Goal: Browse casually: Explore the website without a specific task or goal

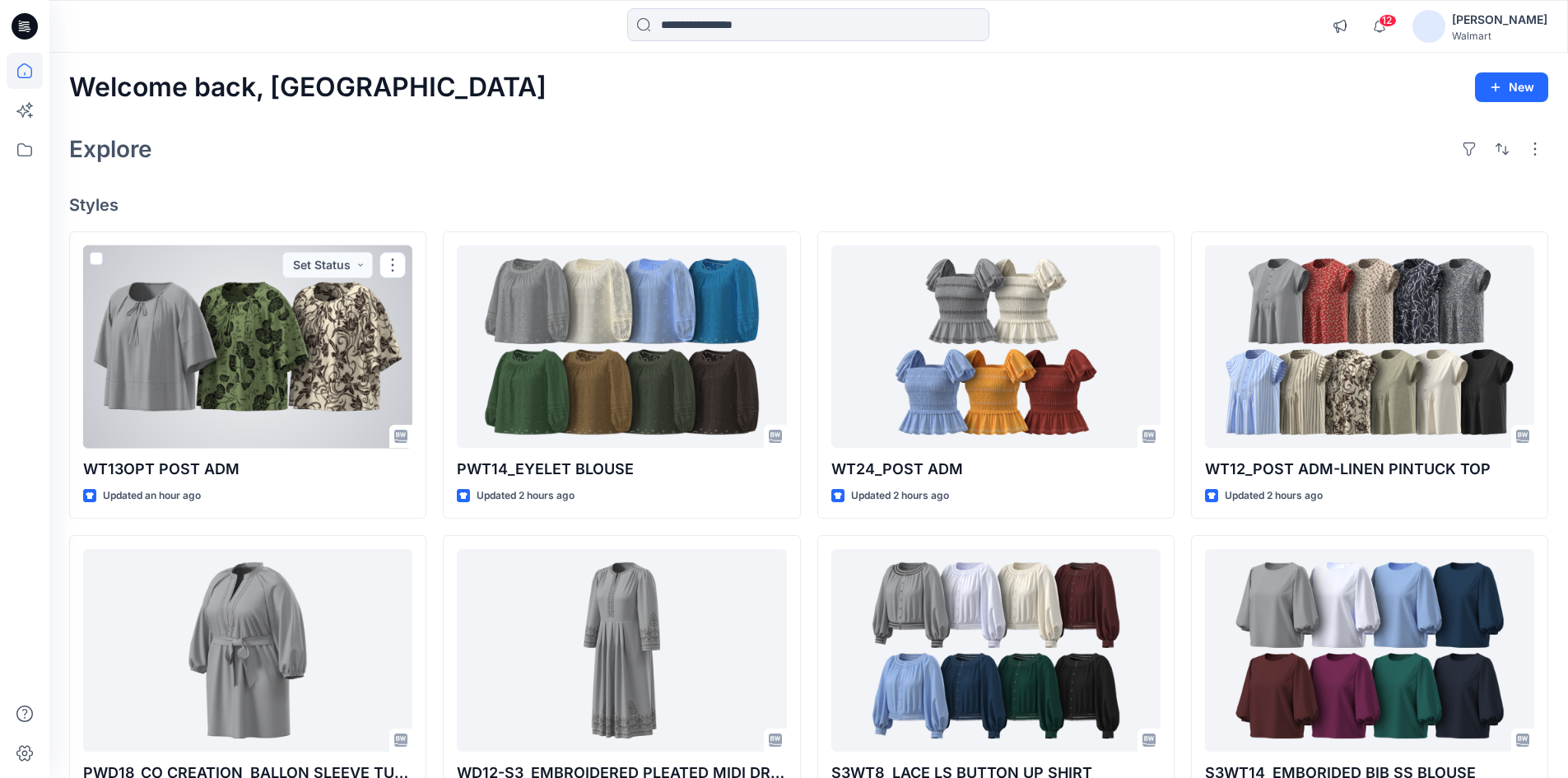
click at [256, 342] on div at bounding box center [247, 347] width 329 height 203
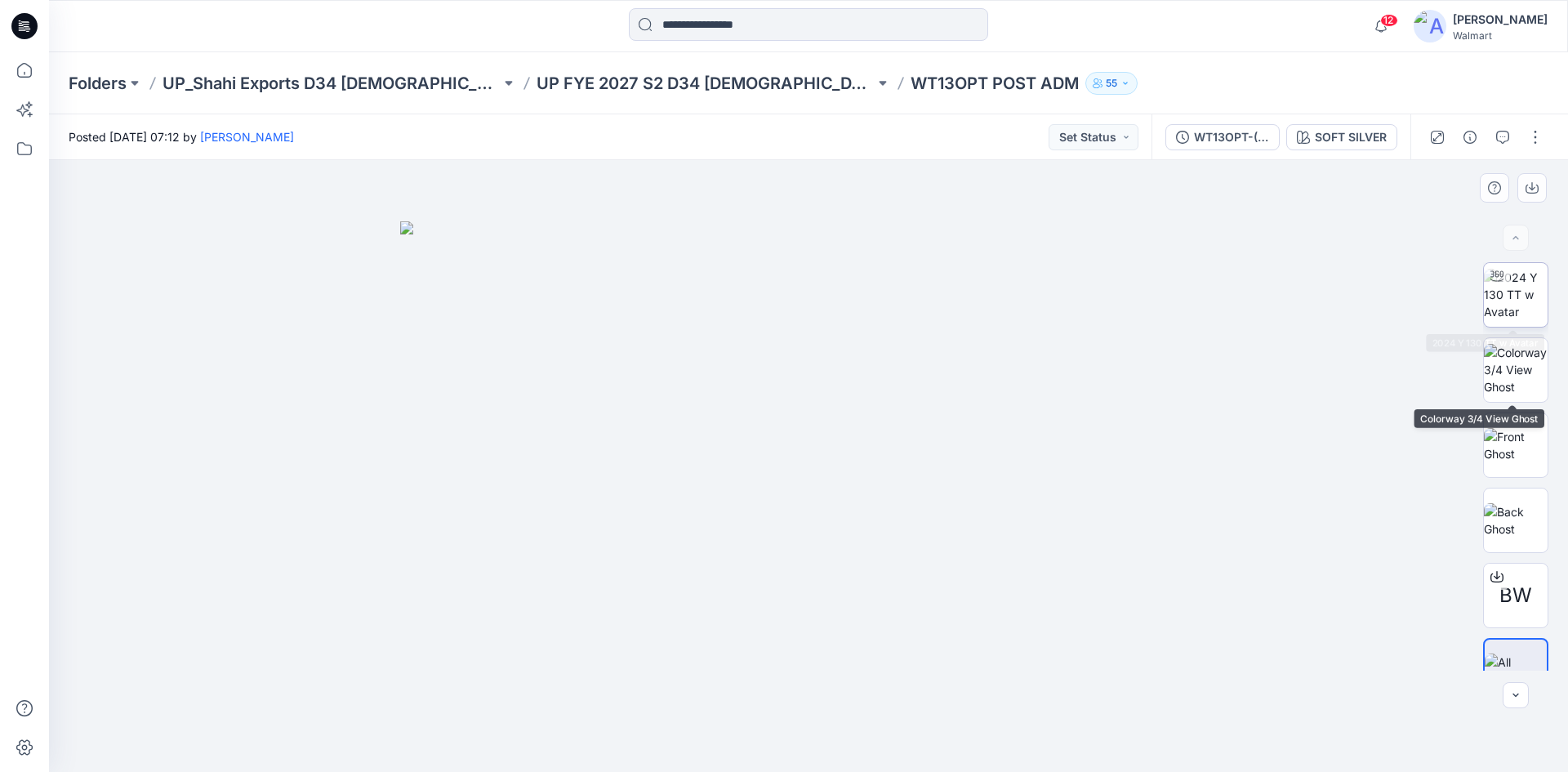
click at [1520, 315] on img at bounding box center [1515, 294] width 64 height 51
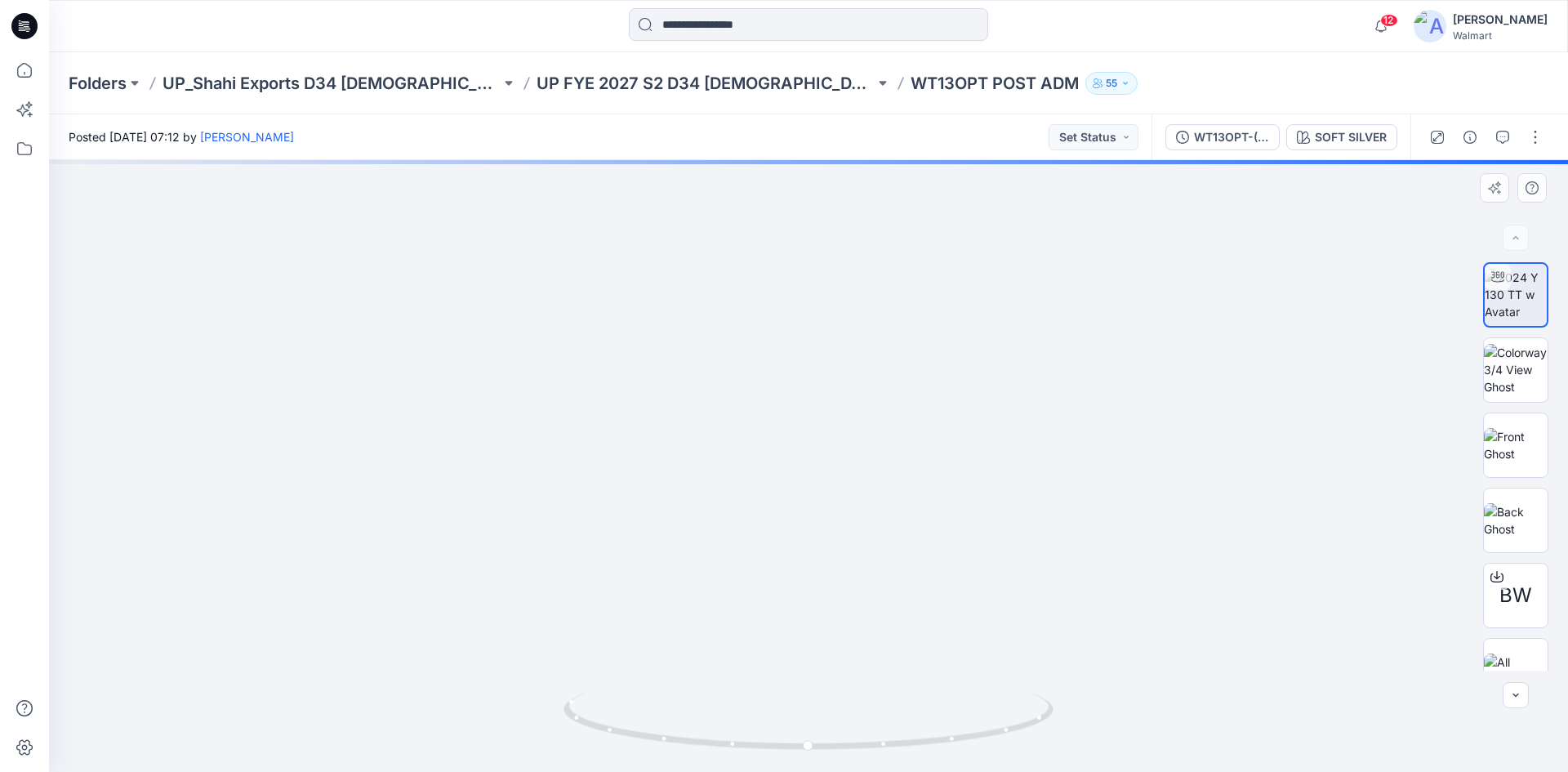
drag, startPoint x: 858, startPoint y: 354, endPoint x: 860, endPoint y: 378, distance: 24.1
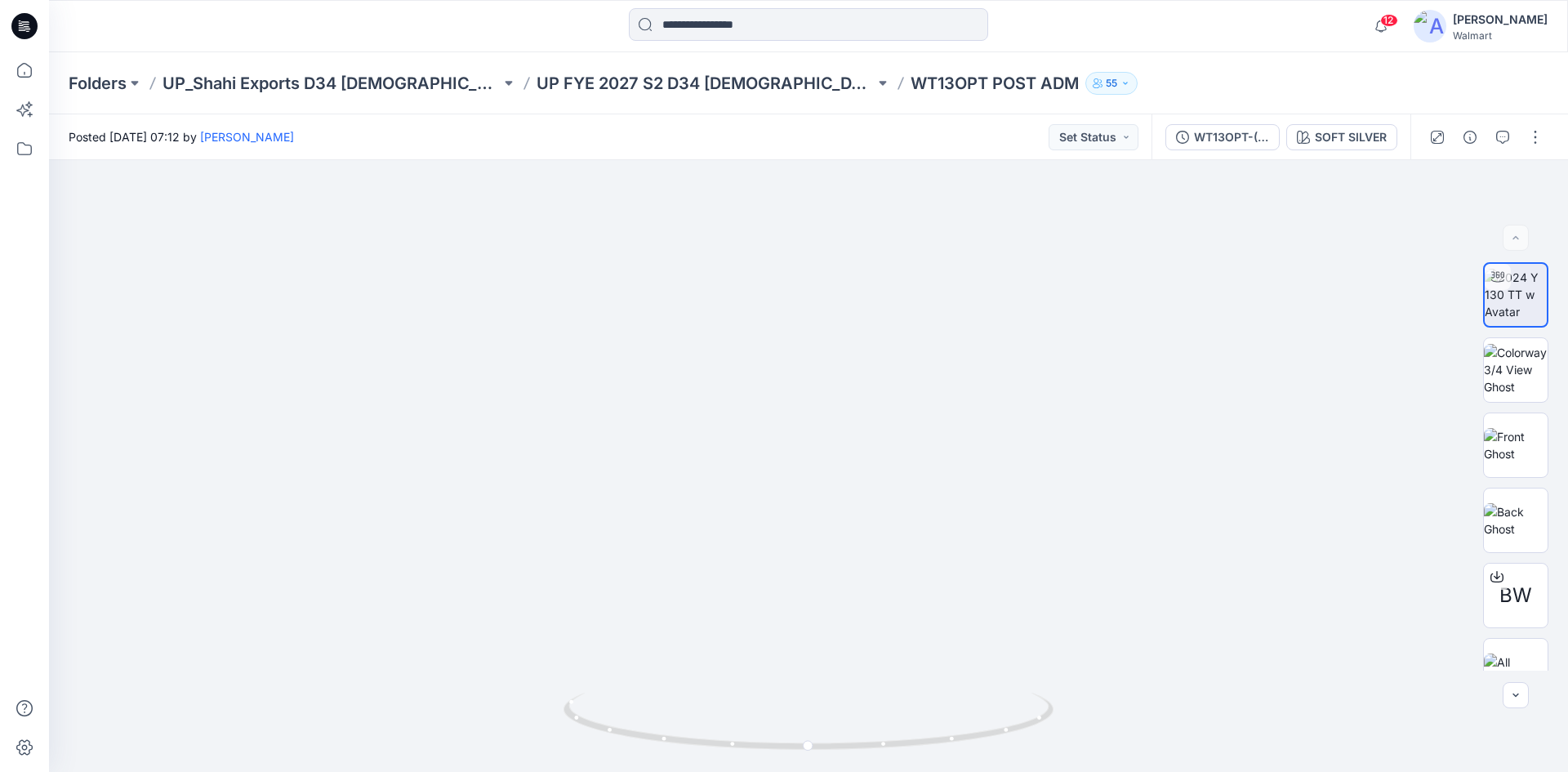
click at [21, 26] on icon at bounding box center [24, 26] width 26 height 26
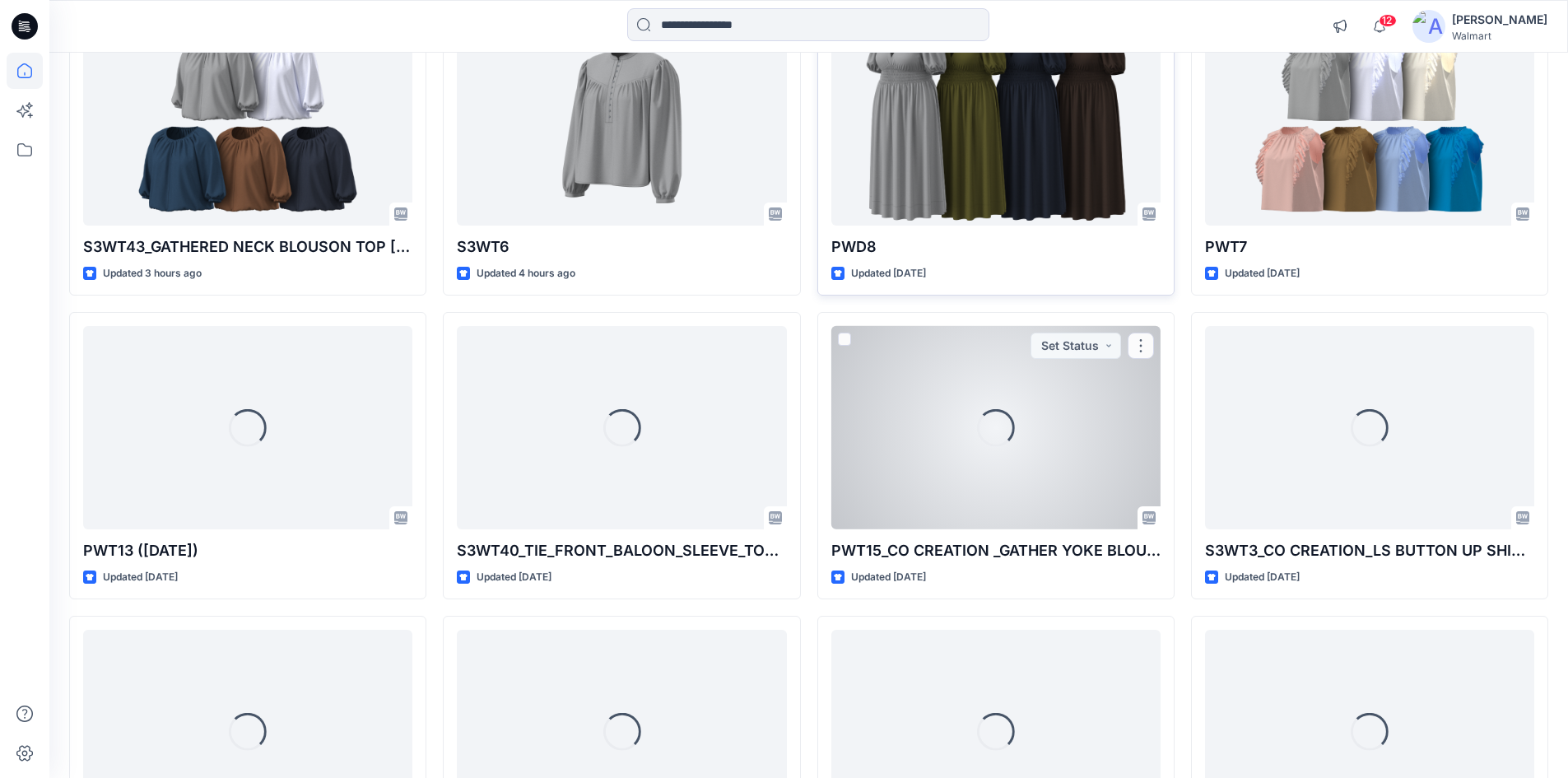
scroll to position [838, 0]
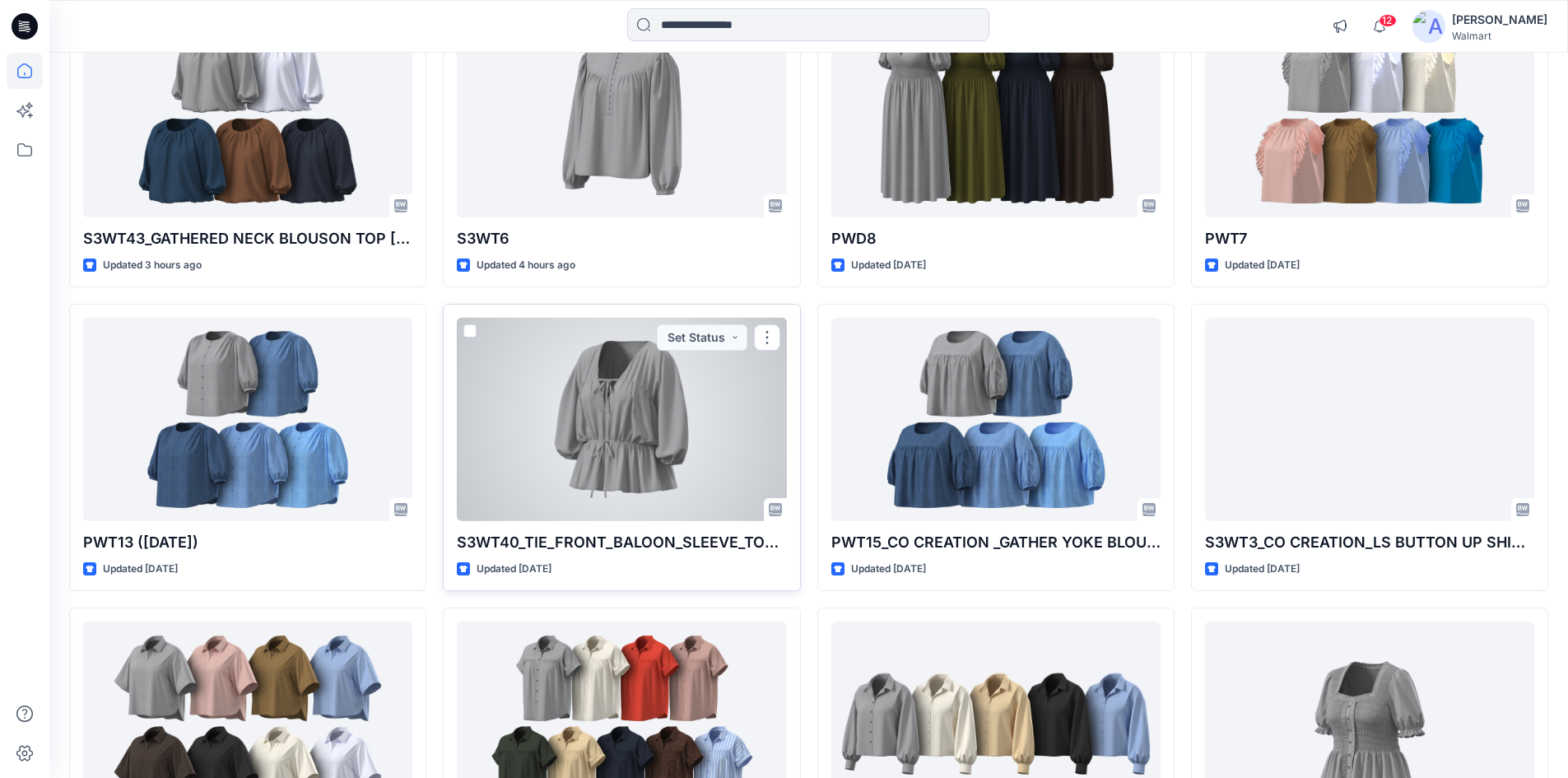
click at [655, 434] on div at bounding box center [621, 419] width 329 height 203
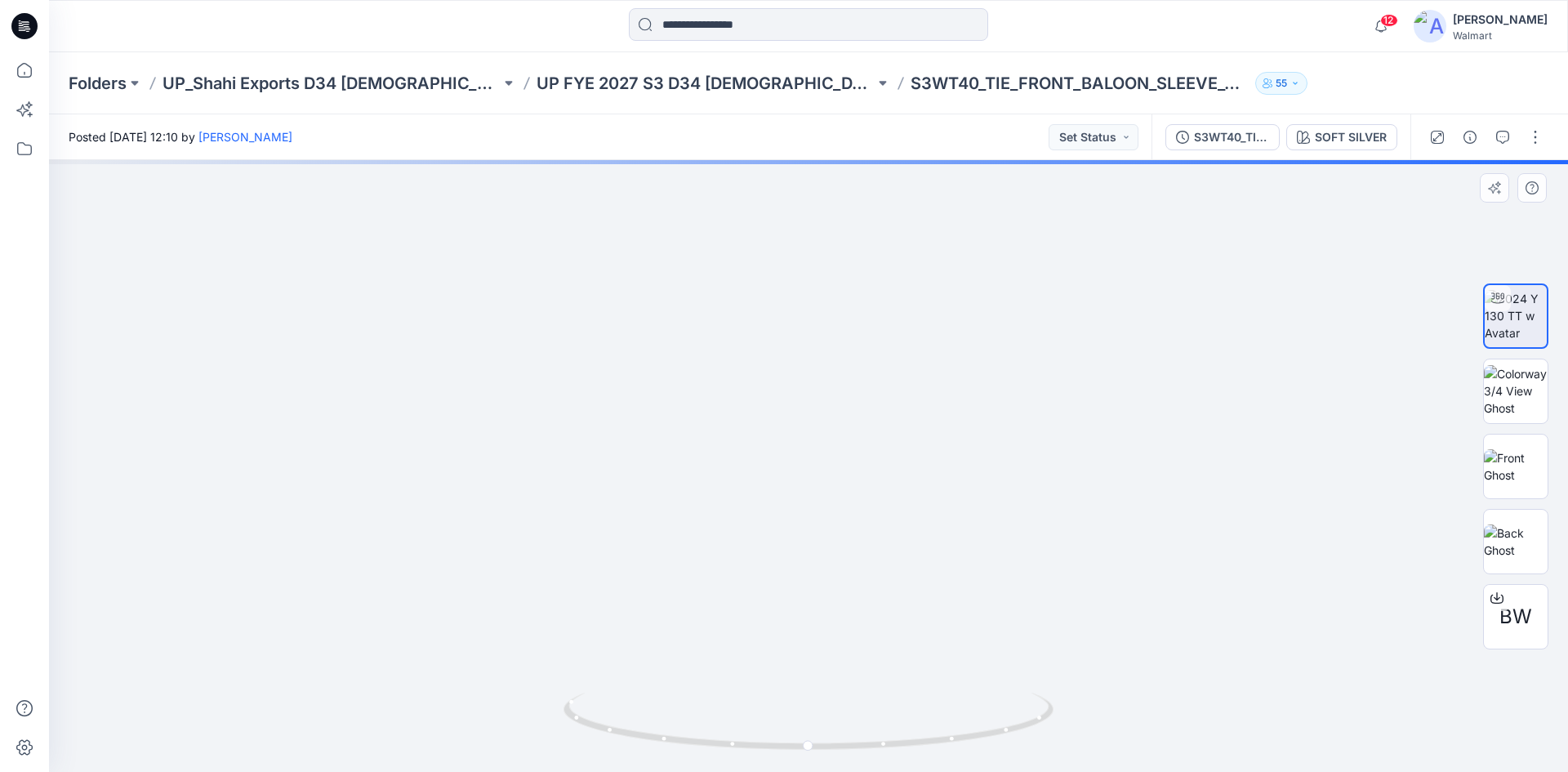
drag, startPoint x: 831, startPoint y: 555, endPoint x: 810, endPoint y: 366, distance: 190.2
drag, startPoint x: 886, startPoint y: 502, endPoint x: 895, endPoint y: 518, distance: 18.4
